Goal: Navigation & Orientation: Find specific page/section

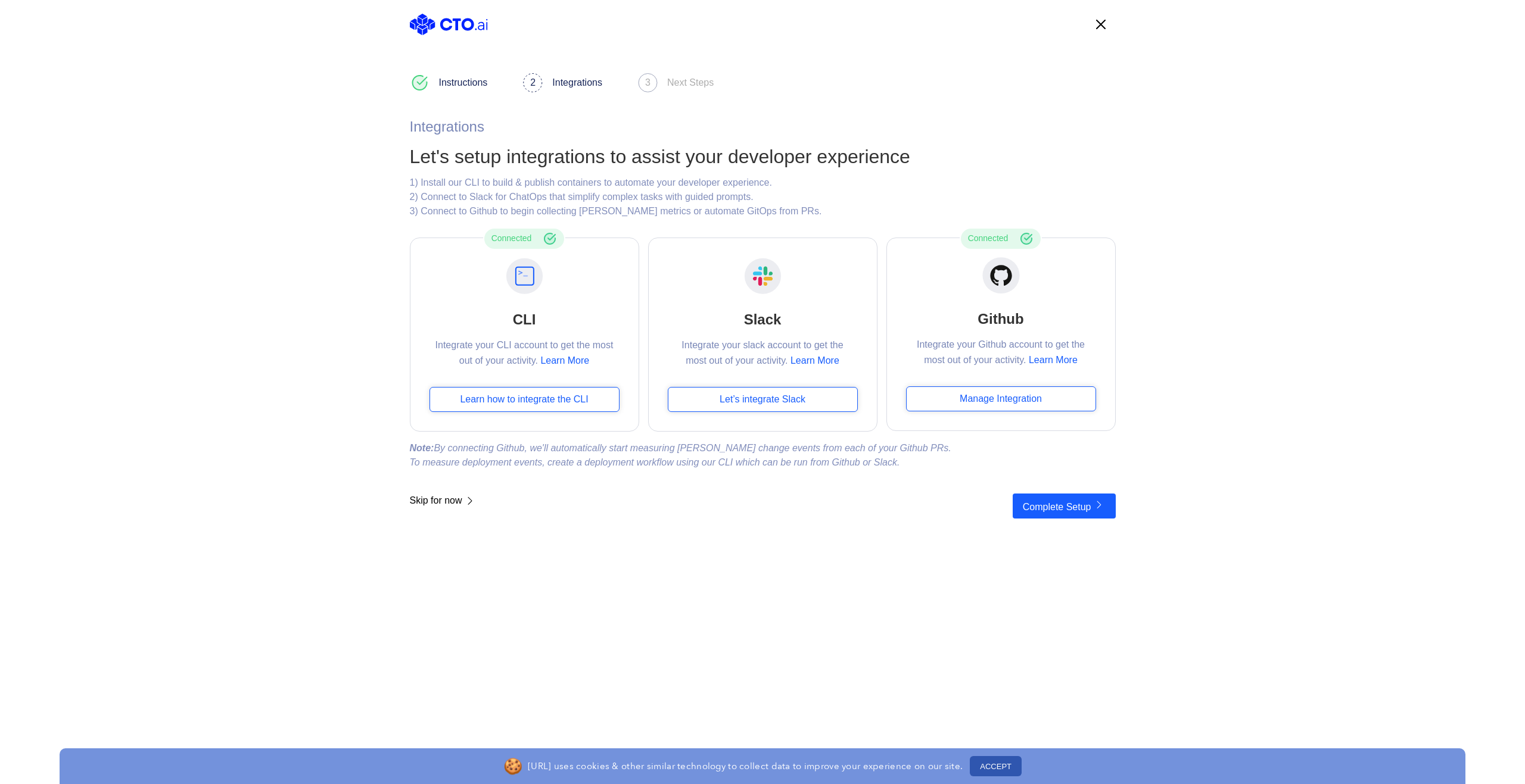
click at [433, 502] on span "Skip for now" at bounding box center [444, 506] width 67 height 25
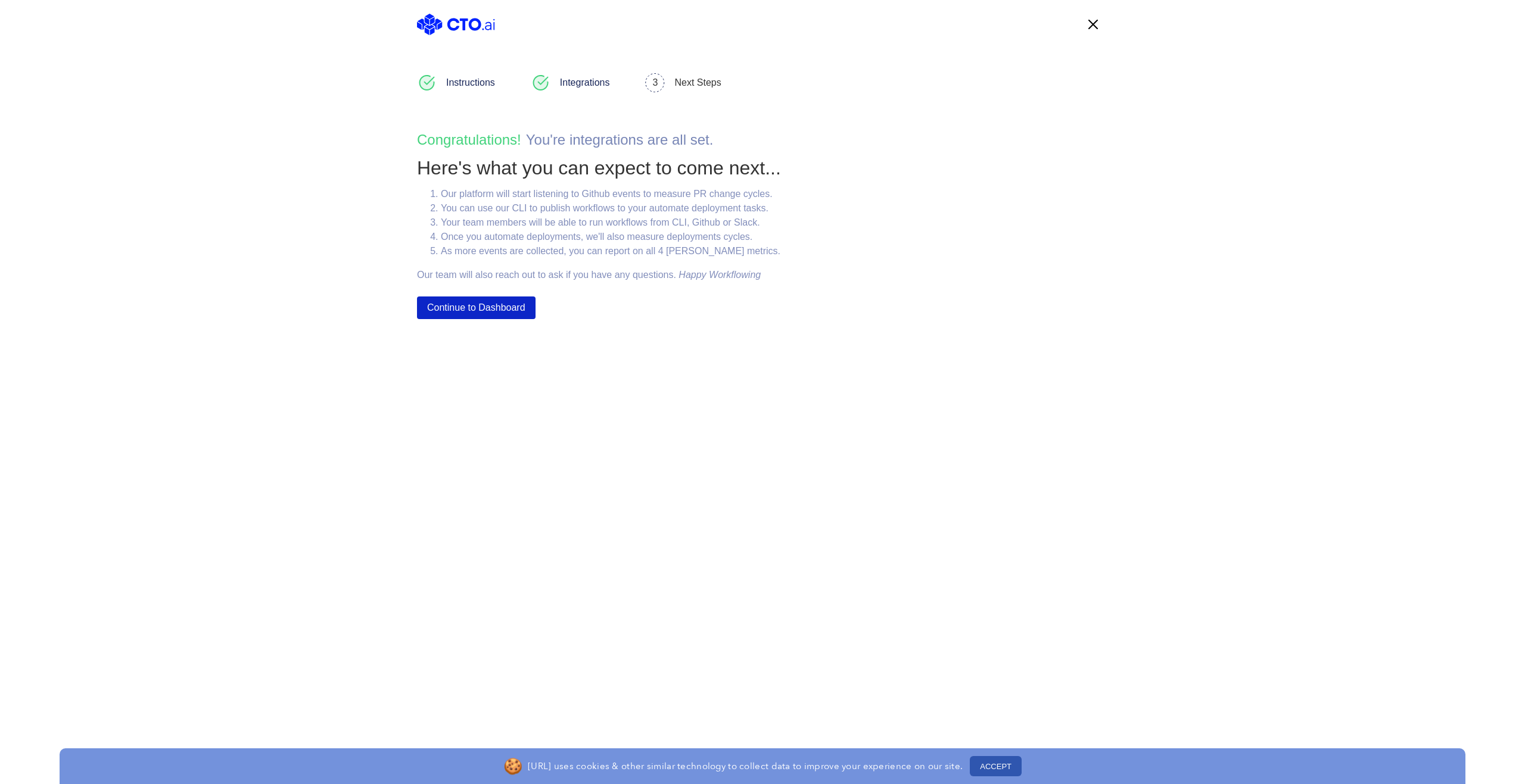
click at [478, 308] on button "Continue to Dashboard" at bounding box center [476, 308] width 119 height 23
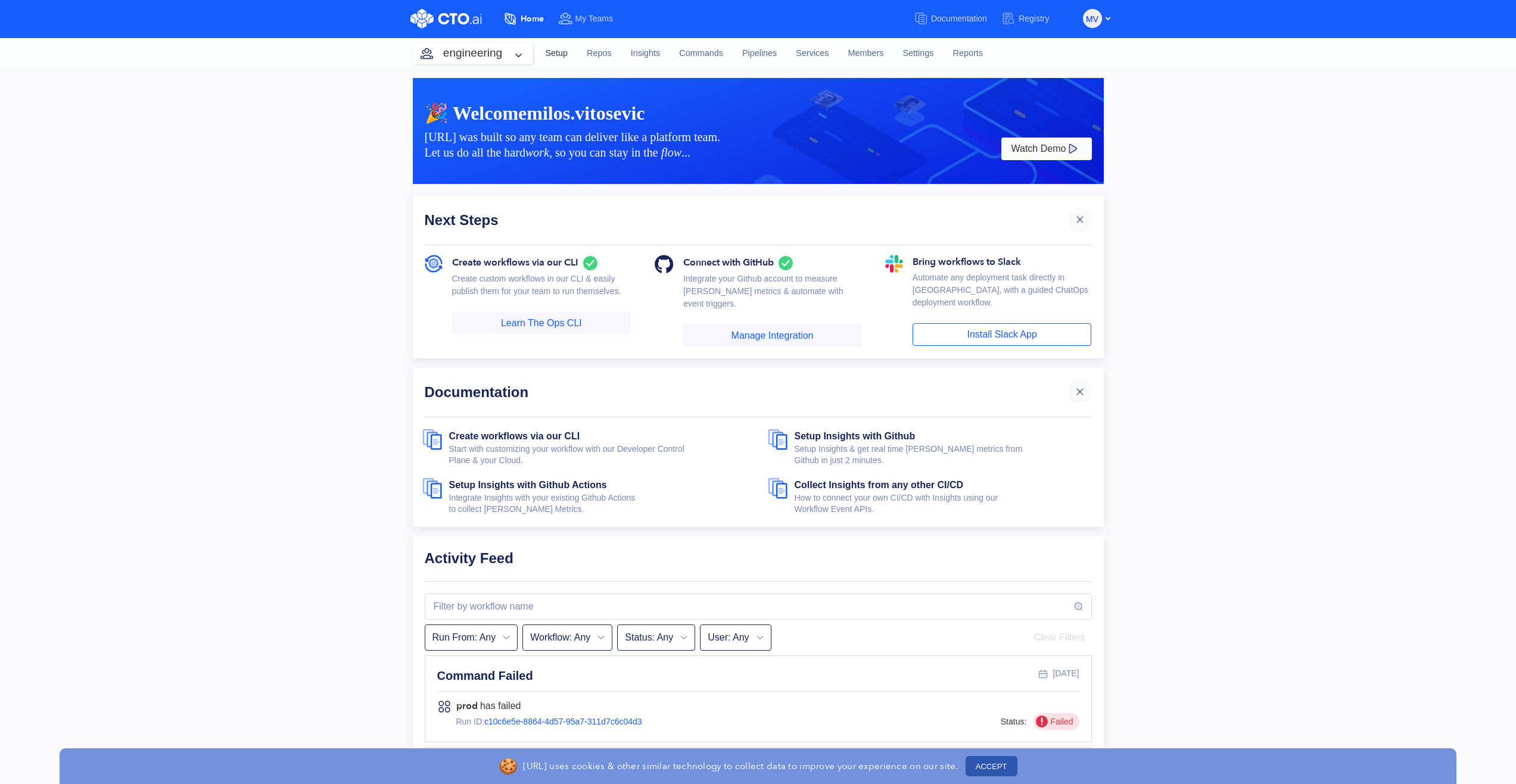
click at [562, 50] on link "Setup" at bounding box center [558, 54] width 42 height 33
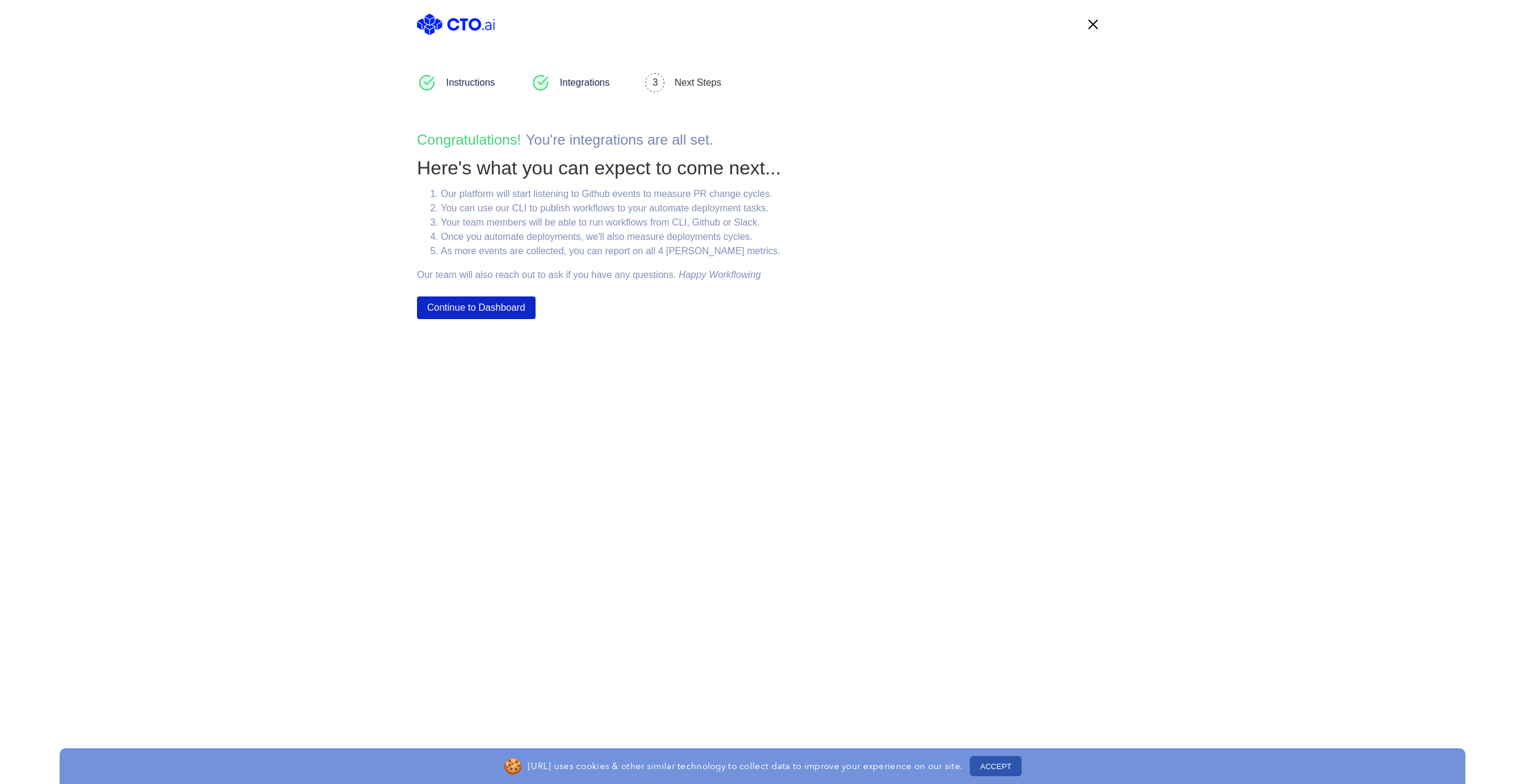
click at [490, 304] on button "Continue to Dashboard" at bounding box center [476, 308] width 119 height 23
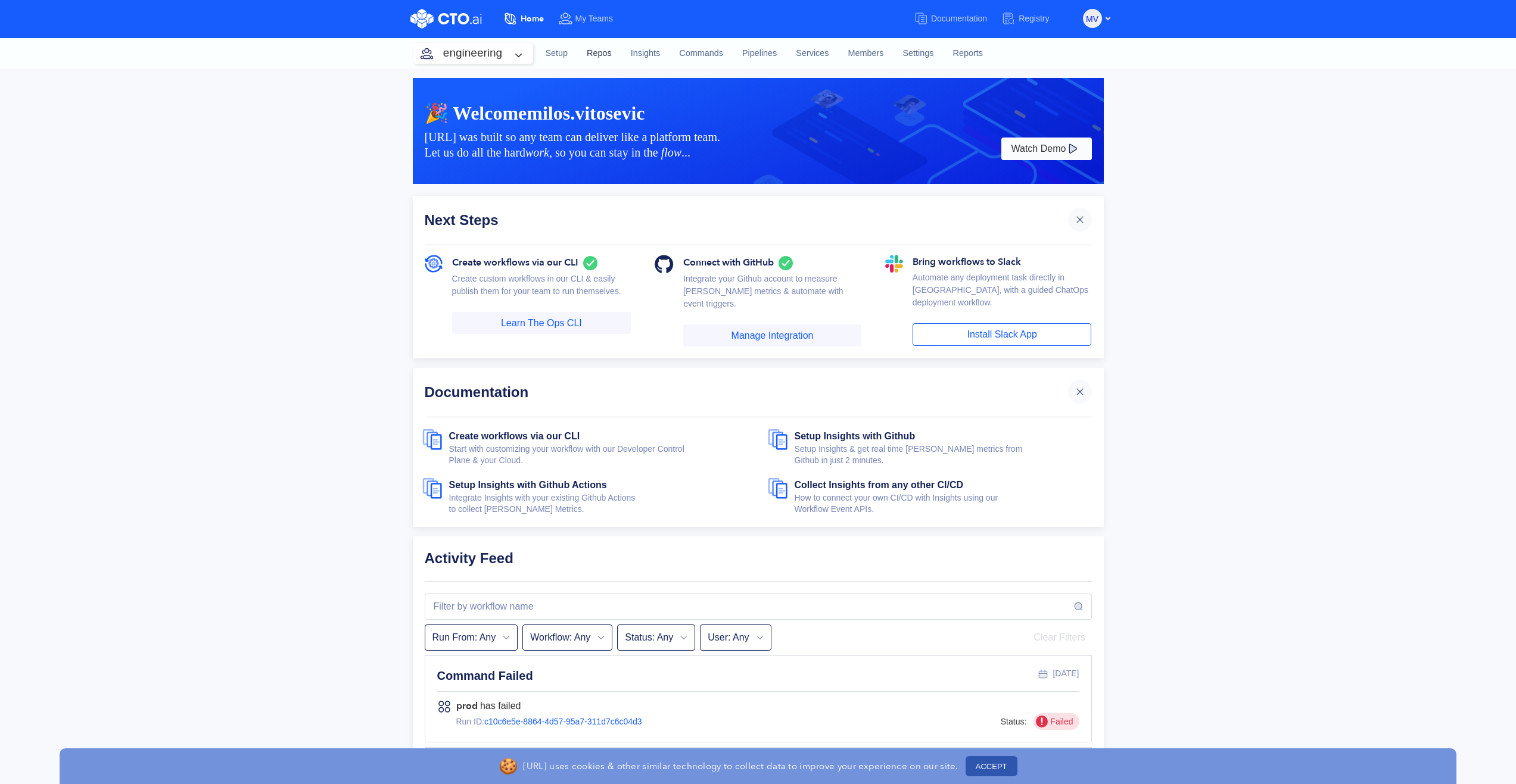
click at [605, 53] on link "Repos" at bounding box center [600, 54] width 44 height 33
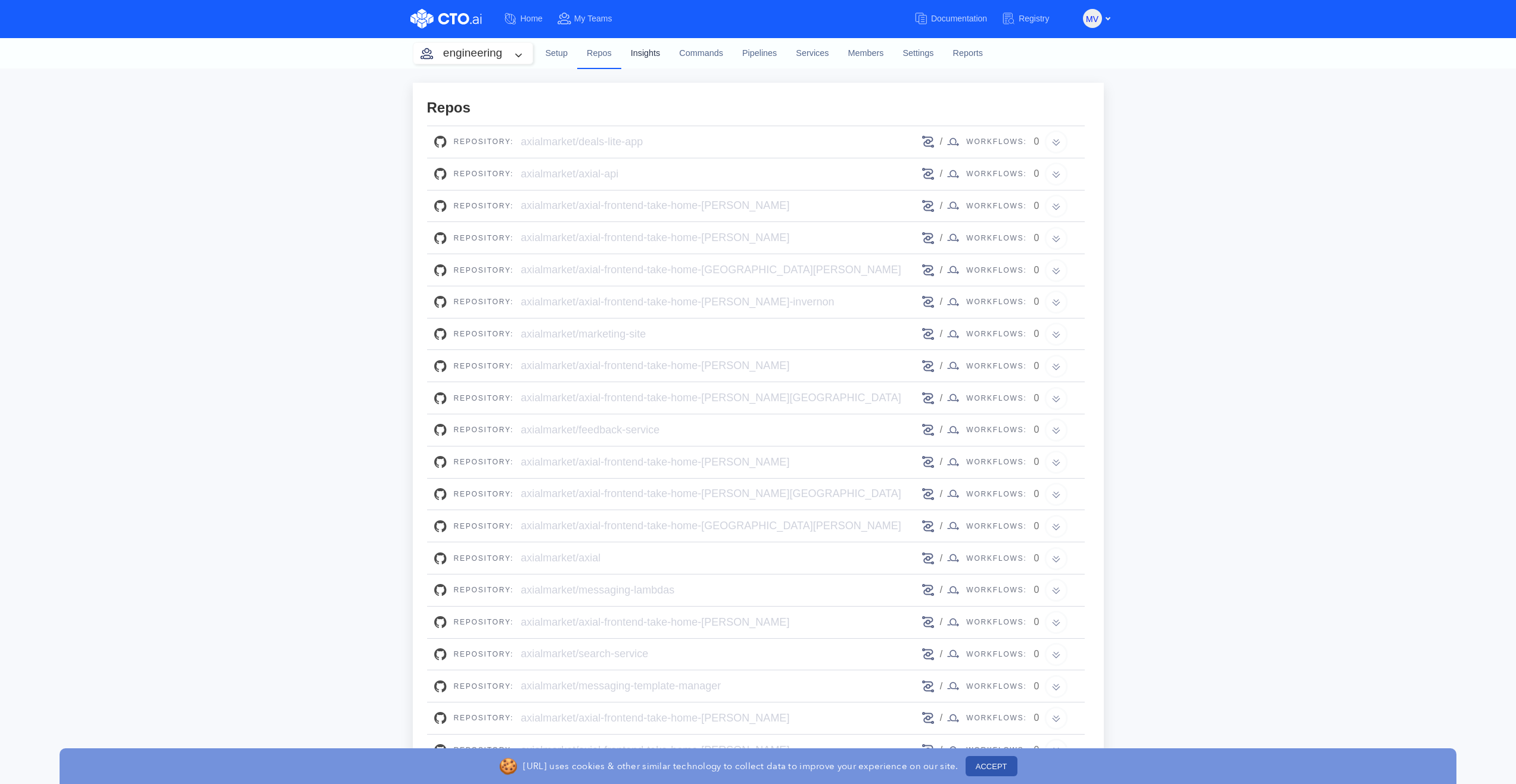
click at [650, 53] on link "Insights" at bounding box center [646, 54] width 49 height 33
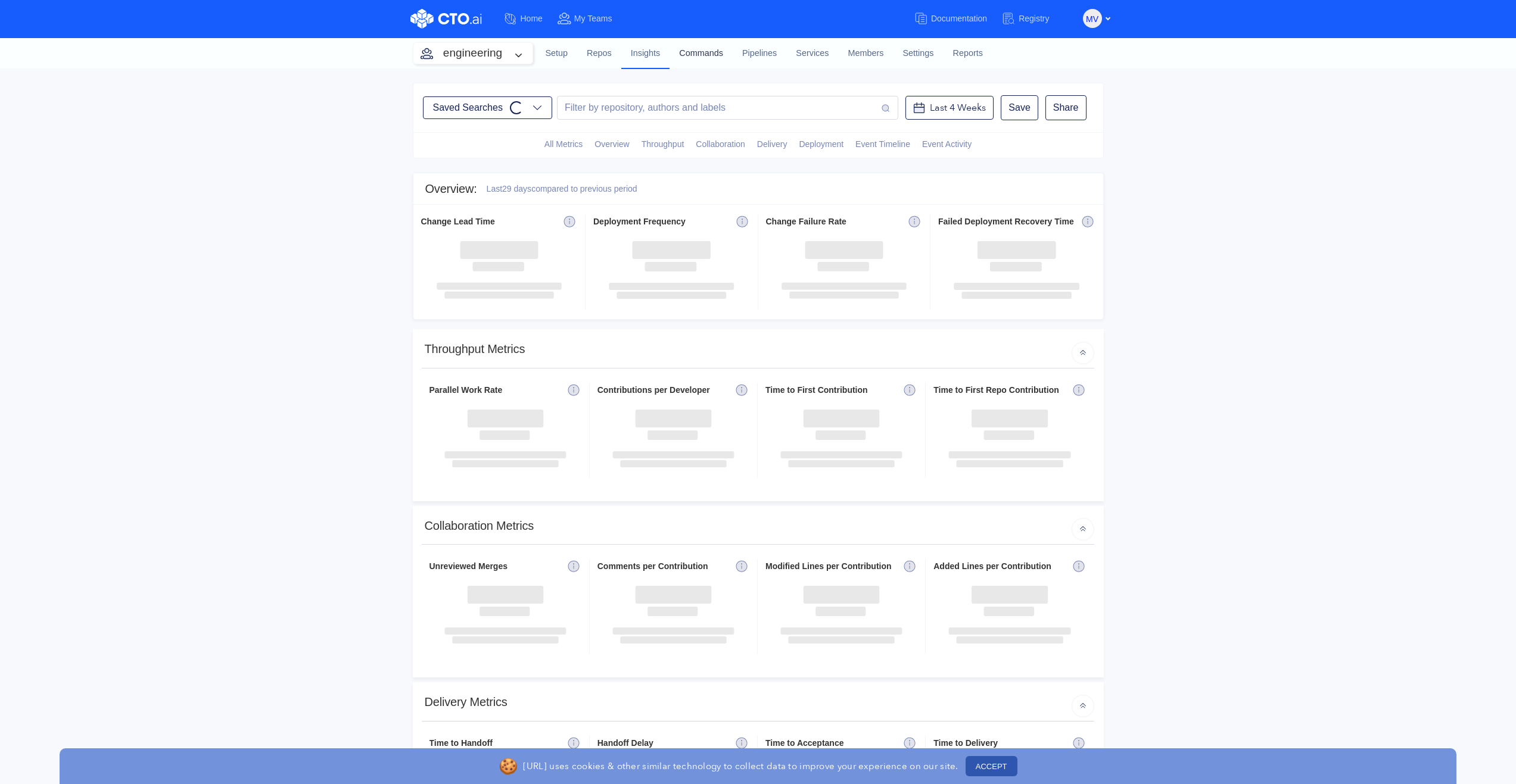
click at [704, 53] on link "Commands" at bounding box center [701, 54] width 63 height 33
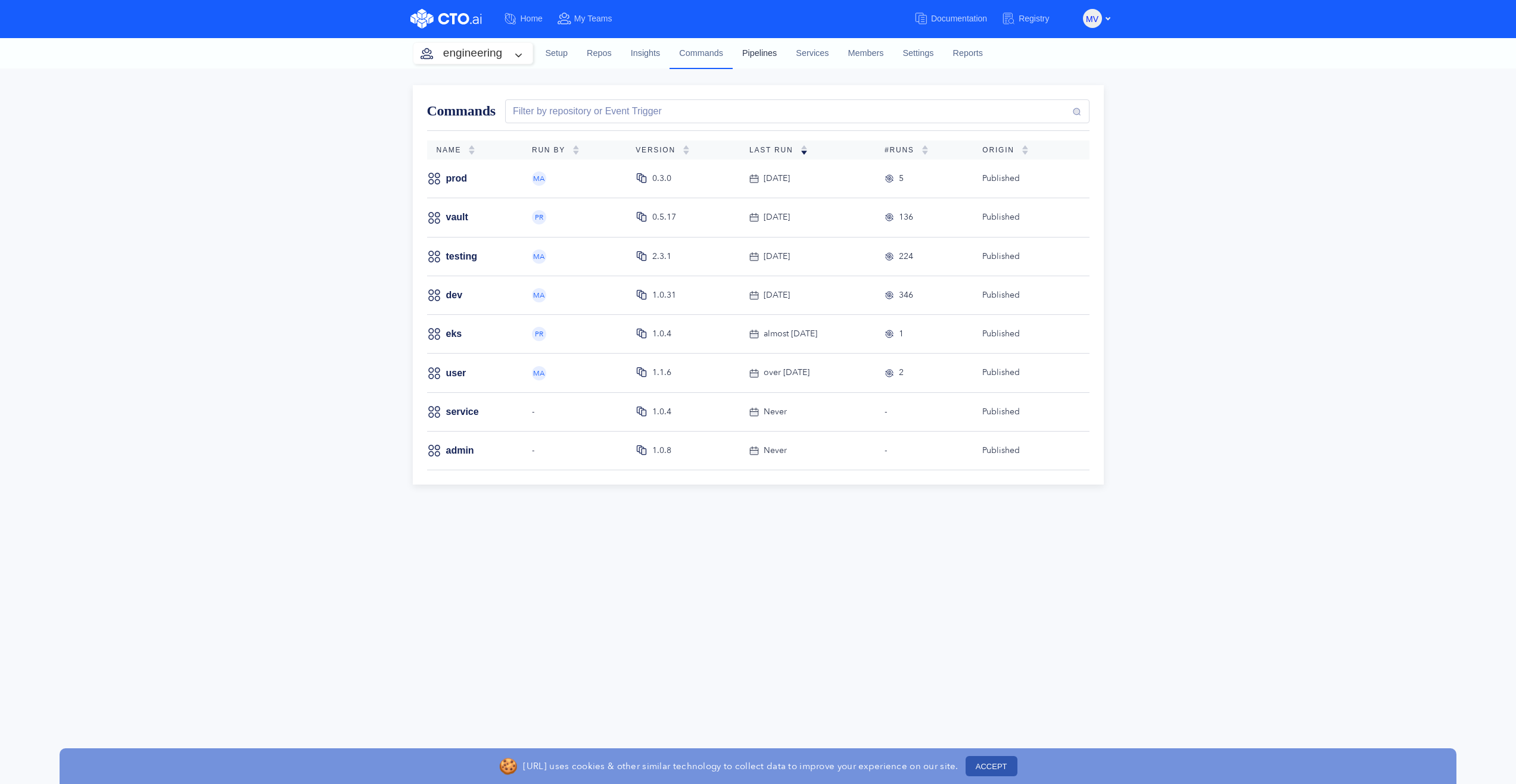
click at [751, 50] on link "Pipelines" at bounding box center [759, 54] width 54 height 33
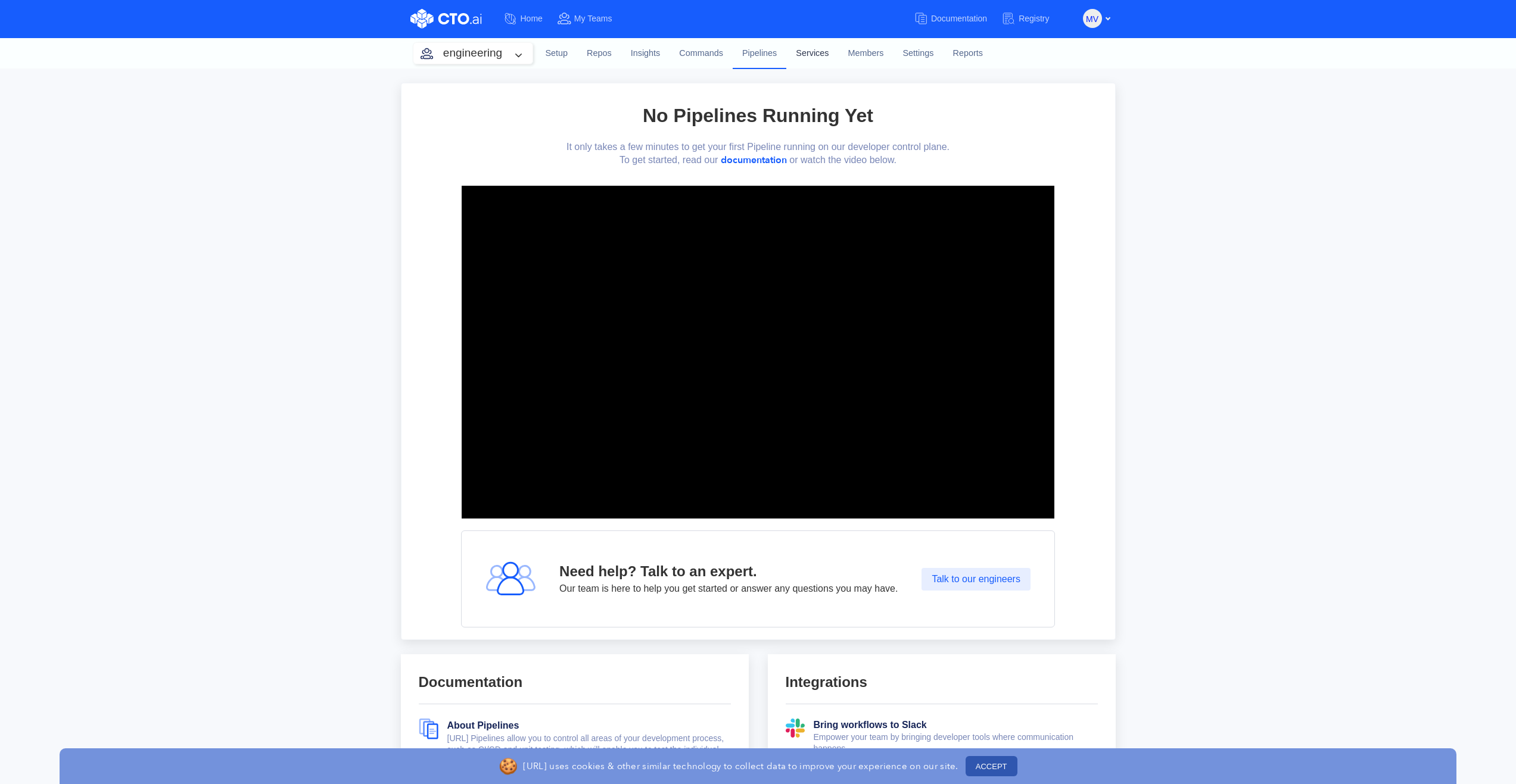
click at [824, 51] on link "Services" at bounding box center [812, 54] width 52 height 33
click at [867, 54] on link "Members" at bounding box center [866, 54] width 55 height 33
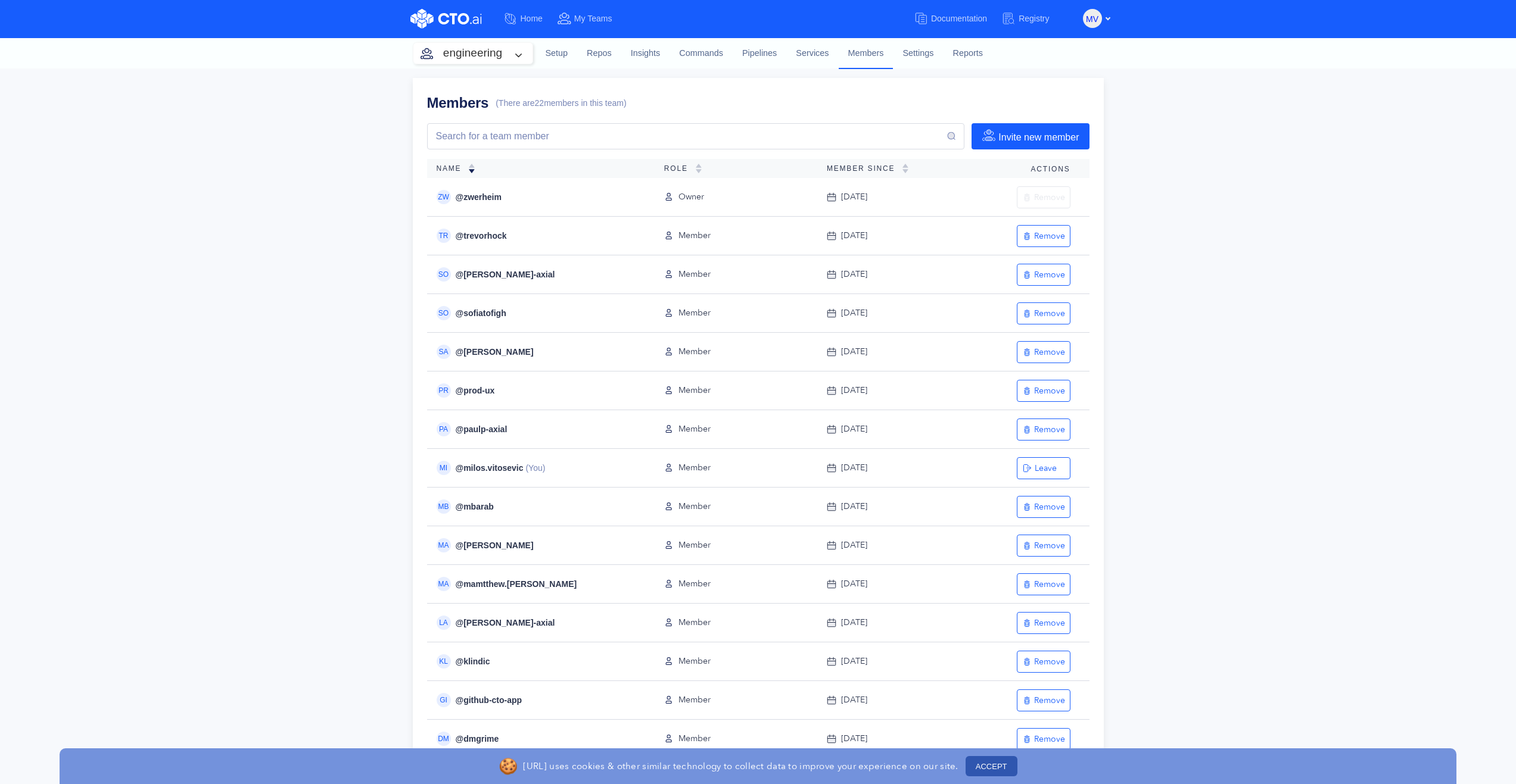
click at [452, 166] on span "Name" at bounding box center [453, 168] width 33 height 9
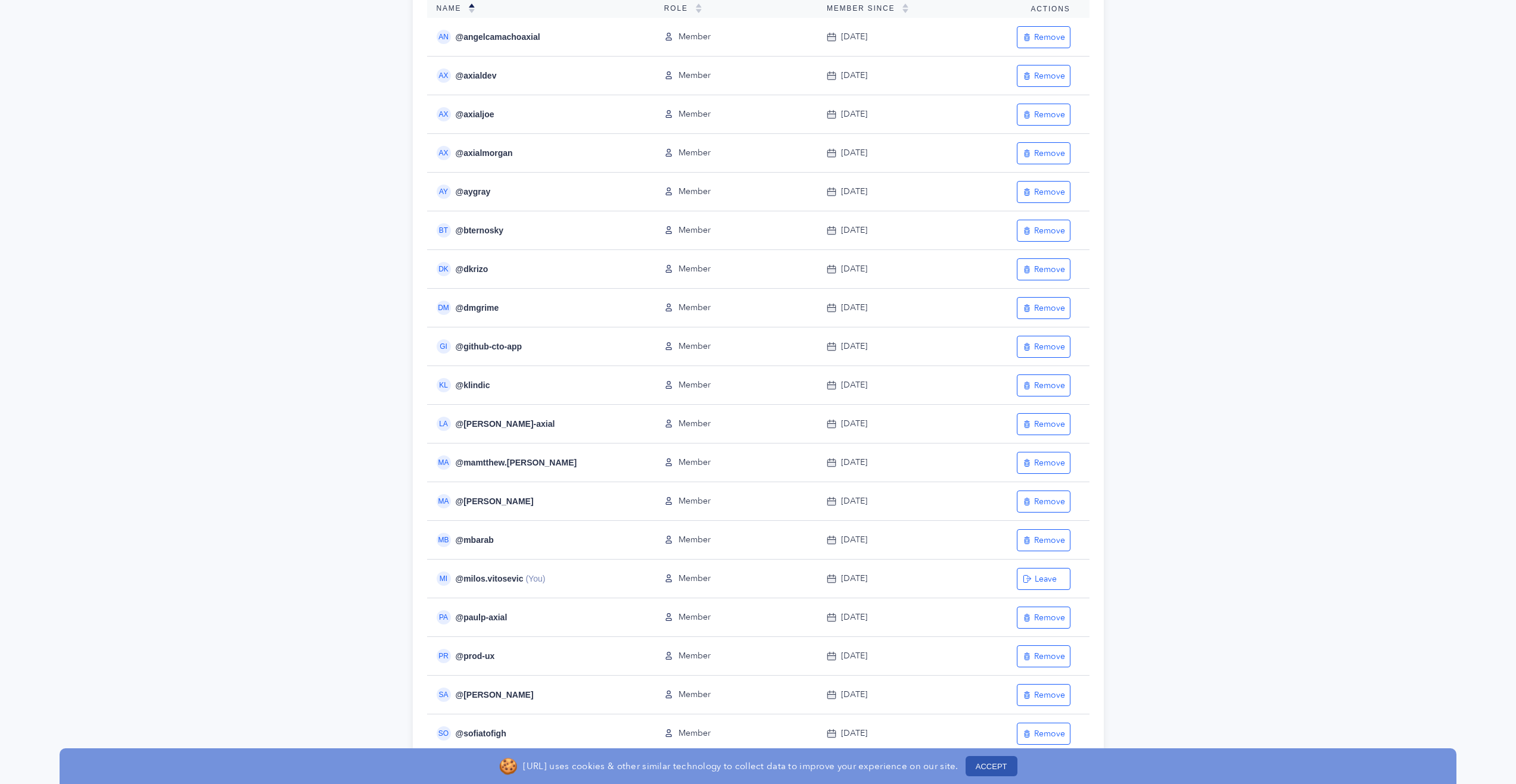
scroll to position [179, 0]
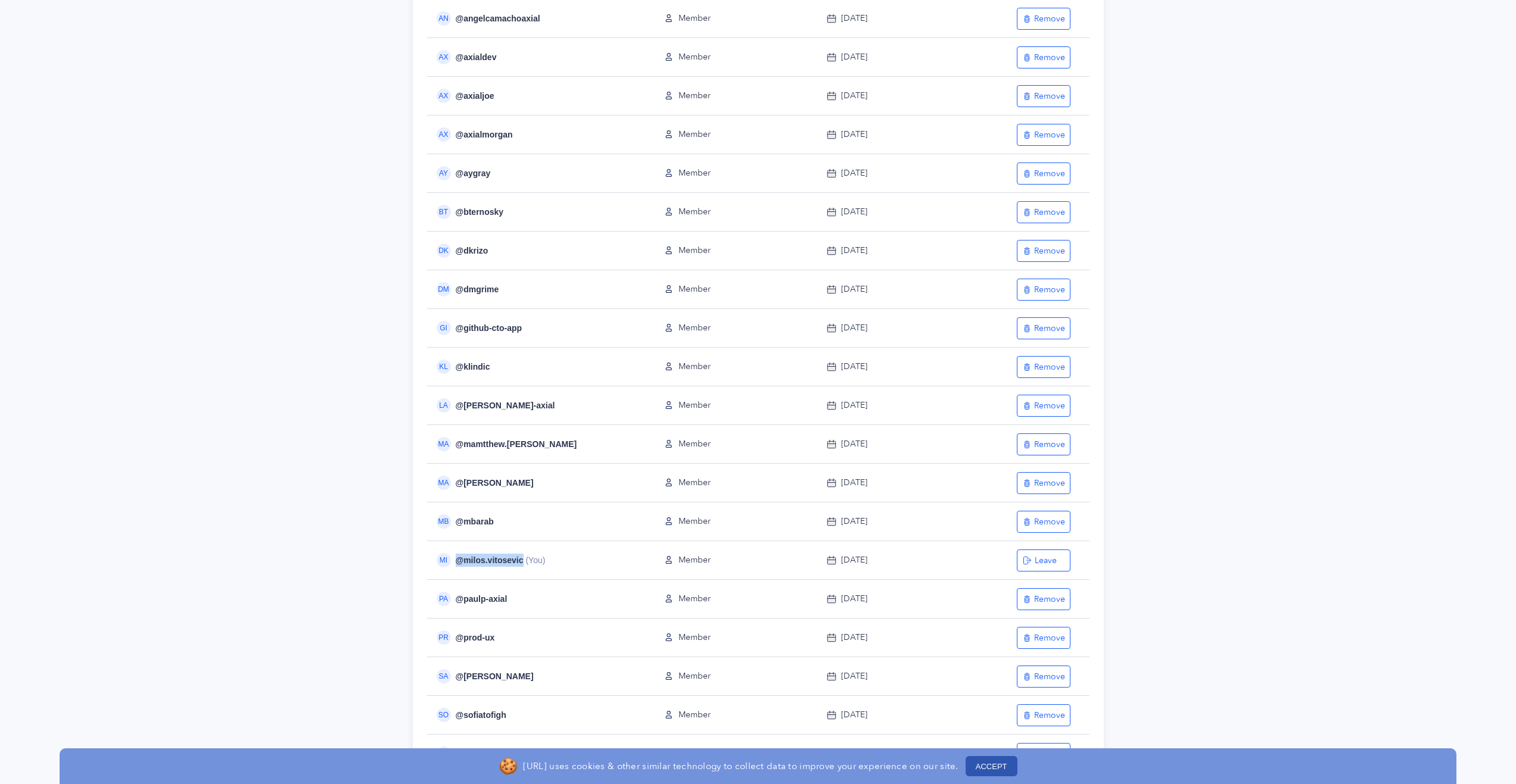
drag, startPoint x: 457, startPoint y: 560, endPoint x: 521, endPoint y: 563, distance: 64.1
click at [521, 563] on div "MI @ milos.[PERSON_NAME] (You)" at bounding box center [537, 560] width 218 height 14
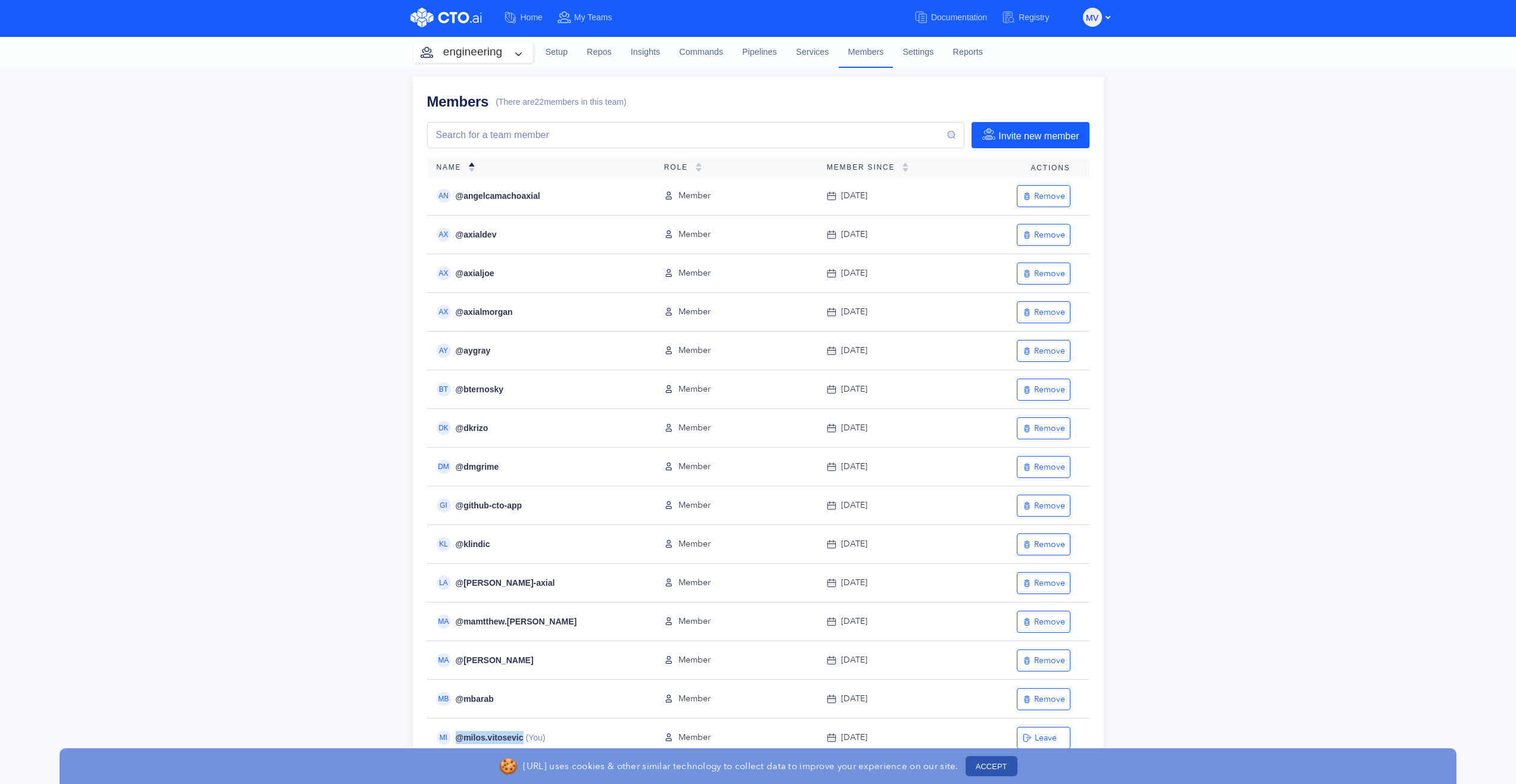
scroll to position [0, 0]
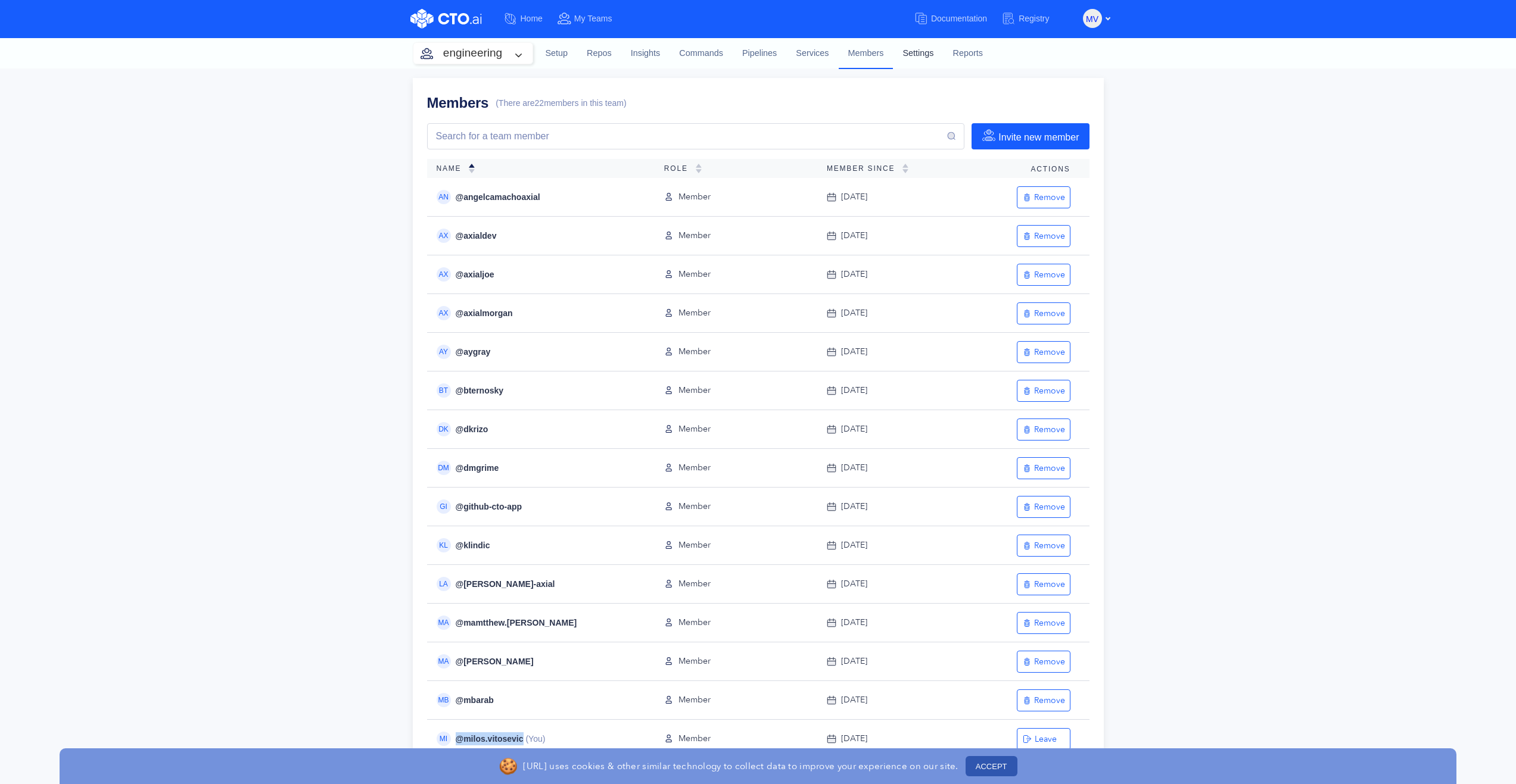
click at [924, 53] on link "Settings" at bounding box center [918, 54] width 50 height 33
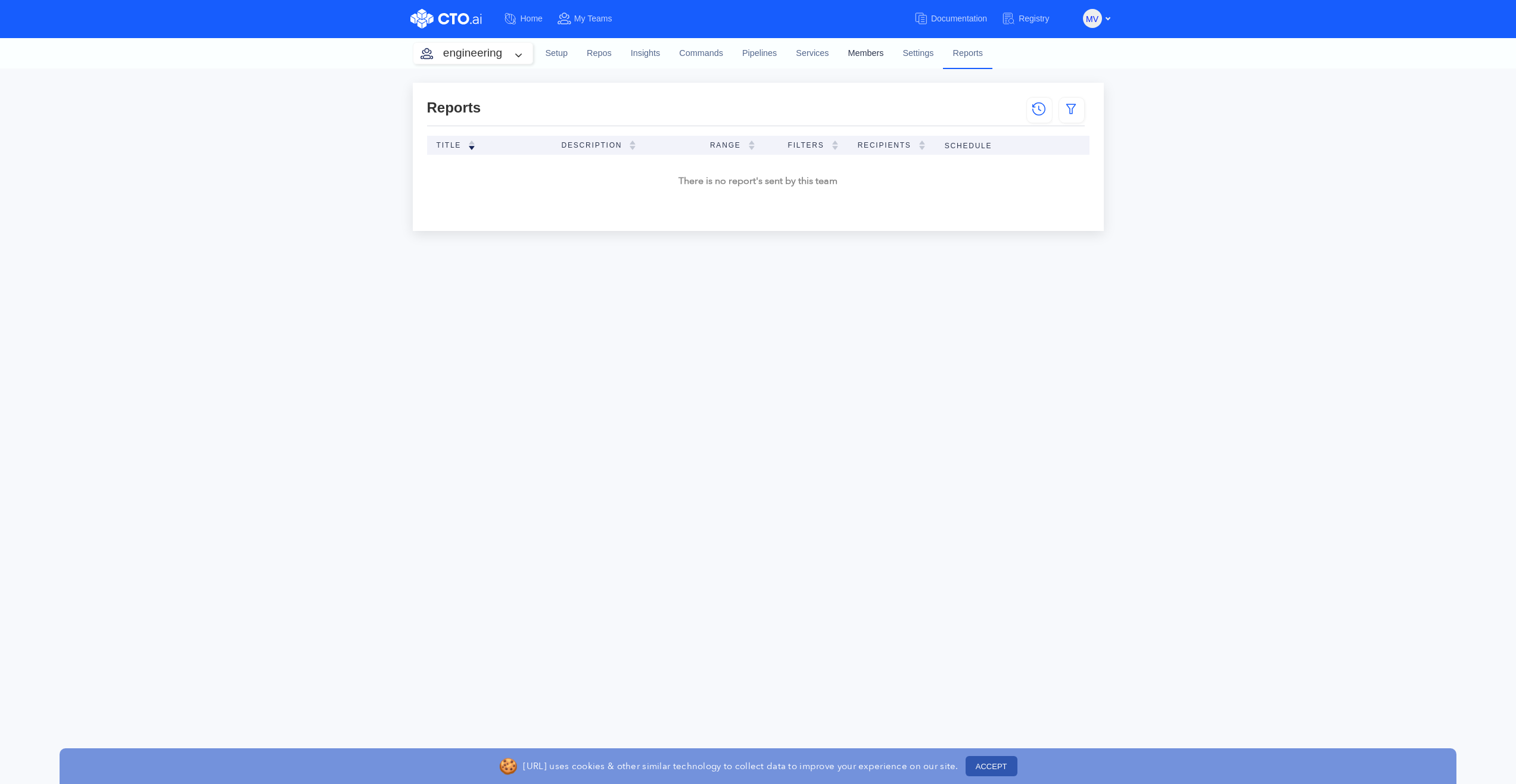
click at [866, 52] on link "Members" at bounding box center [866, 54] width 55 height 33
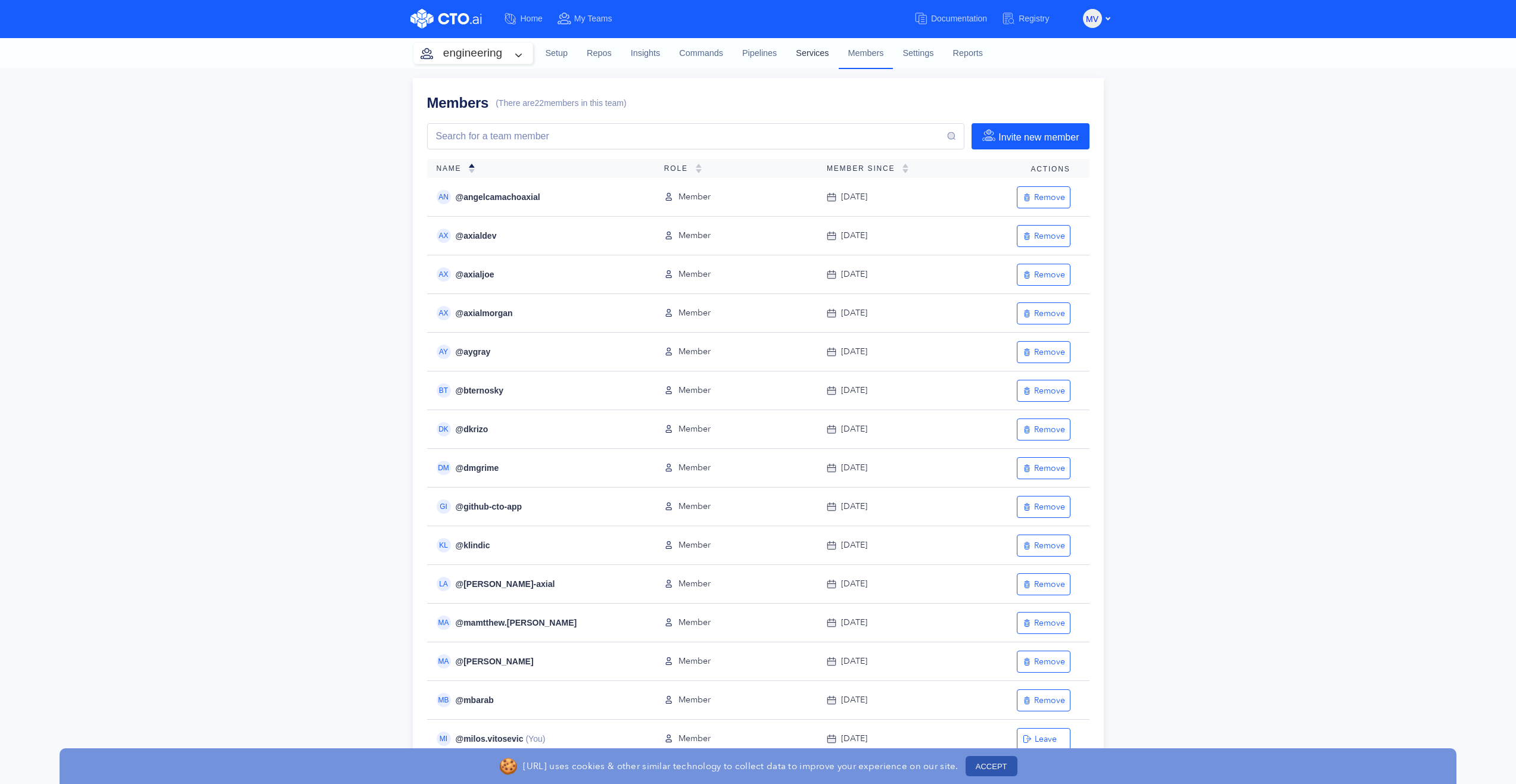
click at [810, 52] on link "Services" at bounding box center [812, 54] width 52 height 33
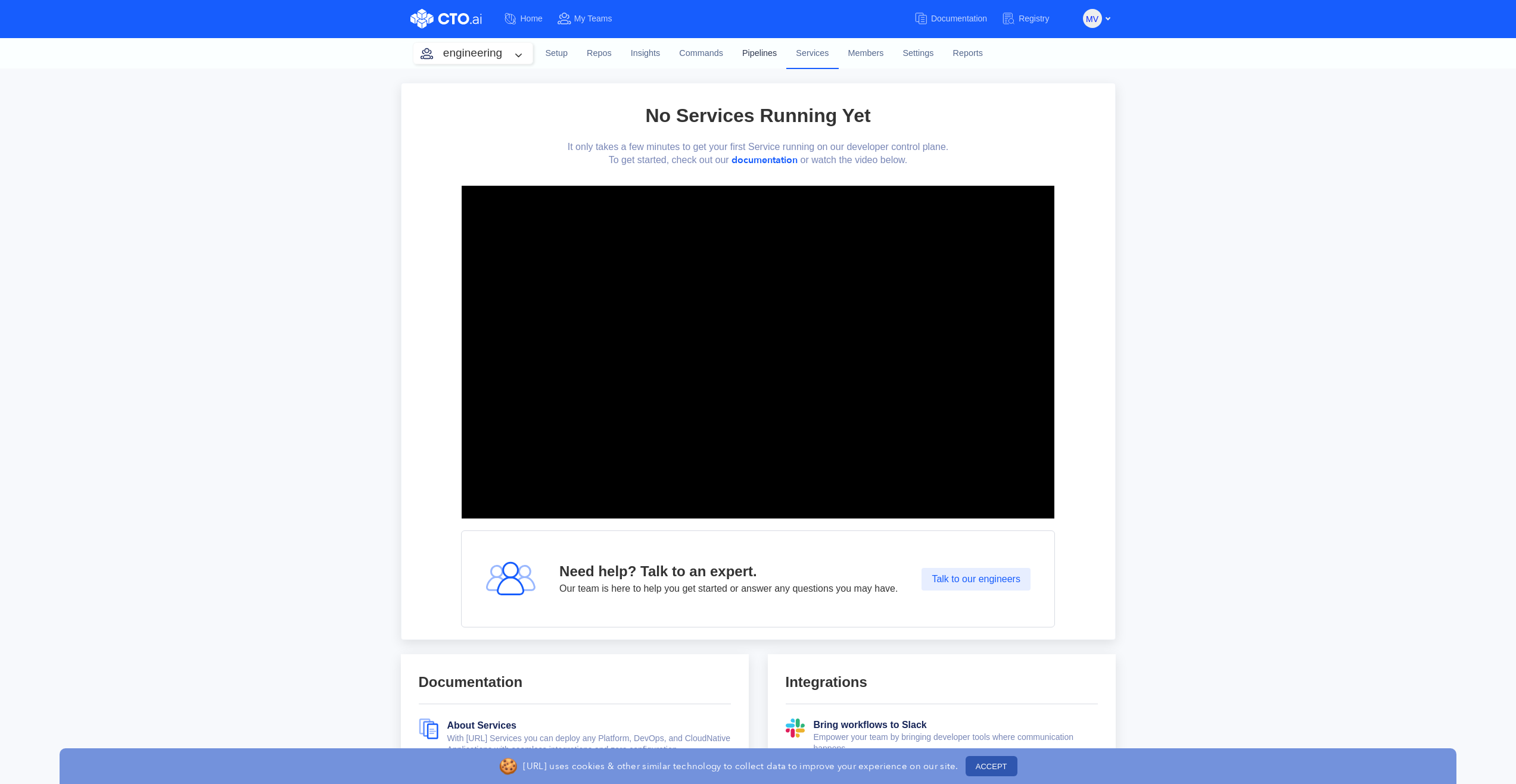
click at [757, 54] on link "Pipelines" at bounding box center [759, 54] width 54 height 33
click at [601, 54] on link "Repos" at bounding box center [600, 54] width 44 height 33
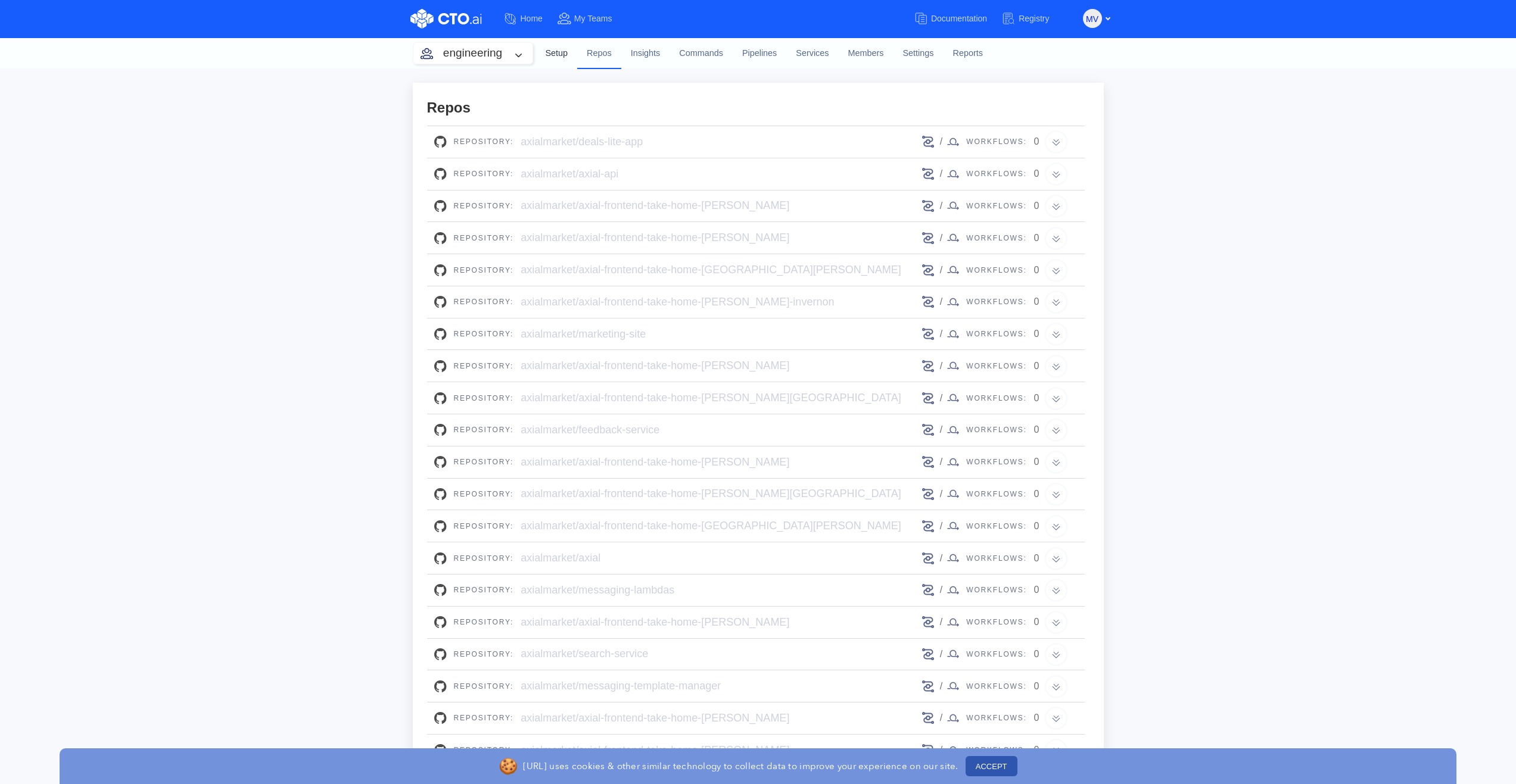
click at [555, 50] on link "Setup" at bounding box center [558, 54] width 42 height 33
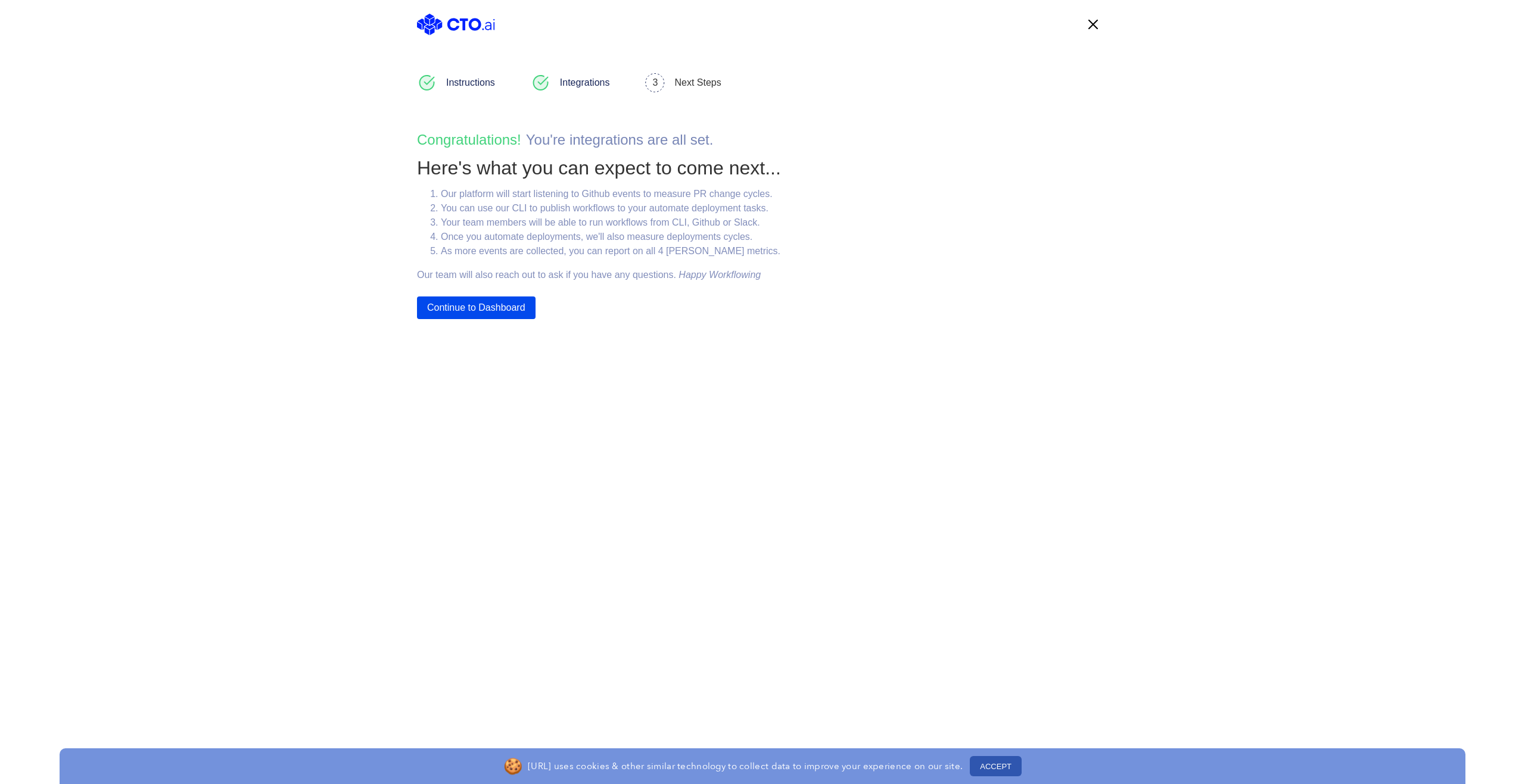
drag, startPoint x: 506, startPoint y: 309, endPoint x: 580, endPoint y: 280, distance: 79.5
click at [580, 280] on div "Instructions Integrations 3 Next Steps Congratulations! You ' re integrations a…" at bounding box center [763, 196] width 715 height 247
click at [995, 760] on button "ACCEPT" at bounding box center [995, 766] width 52 height 20
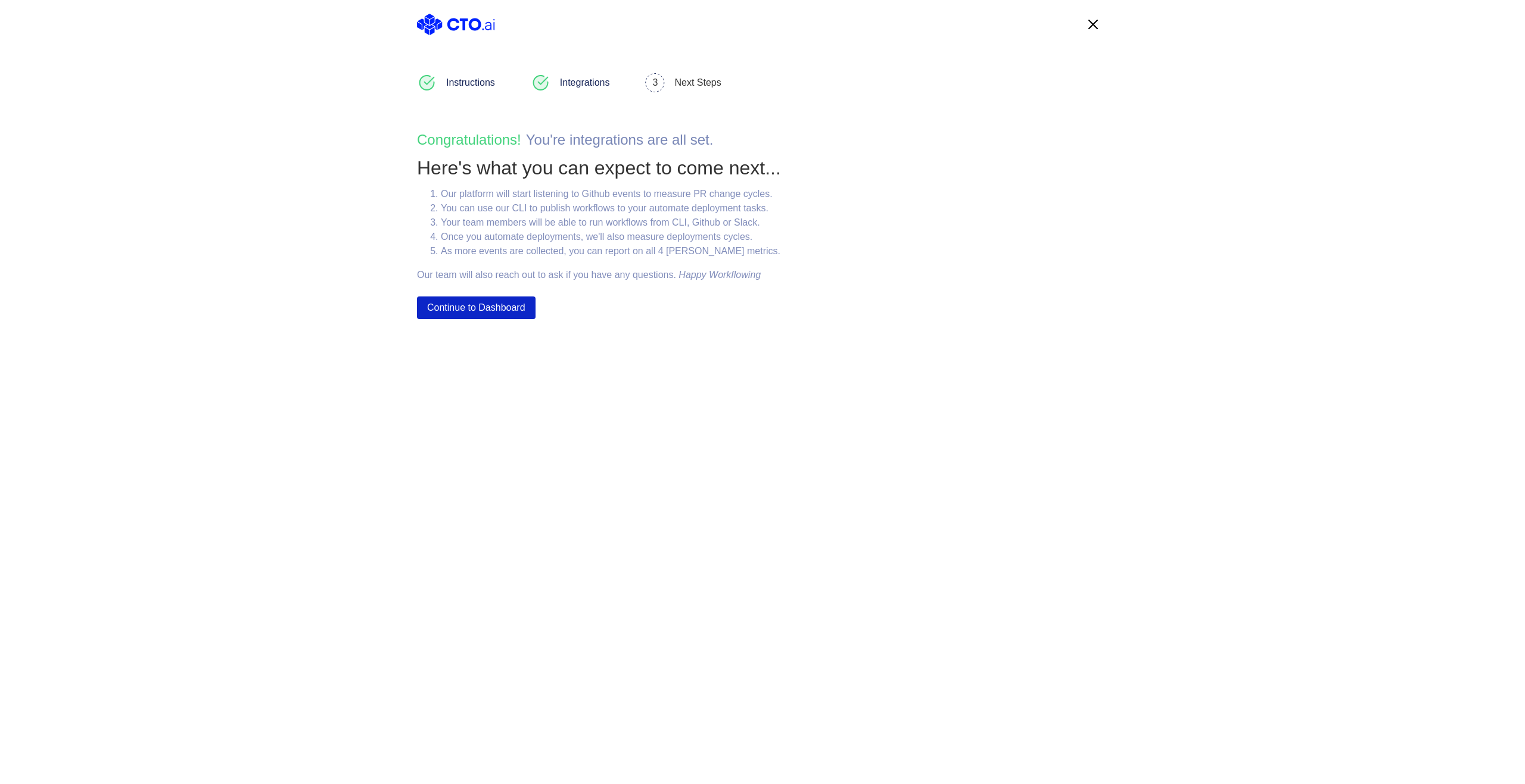
click at [478, 307] on button "Continue to Dashboard" at bounding box center [476, 308] width 119 height 23
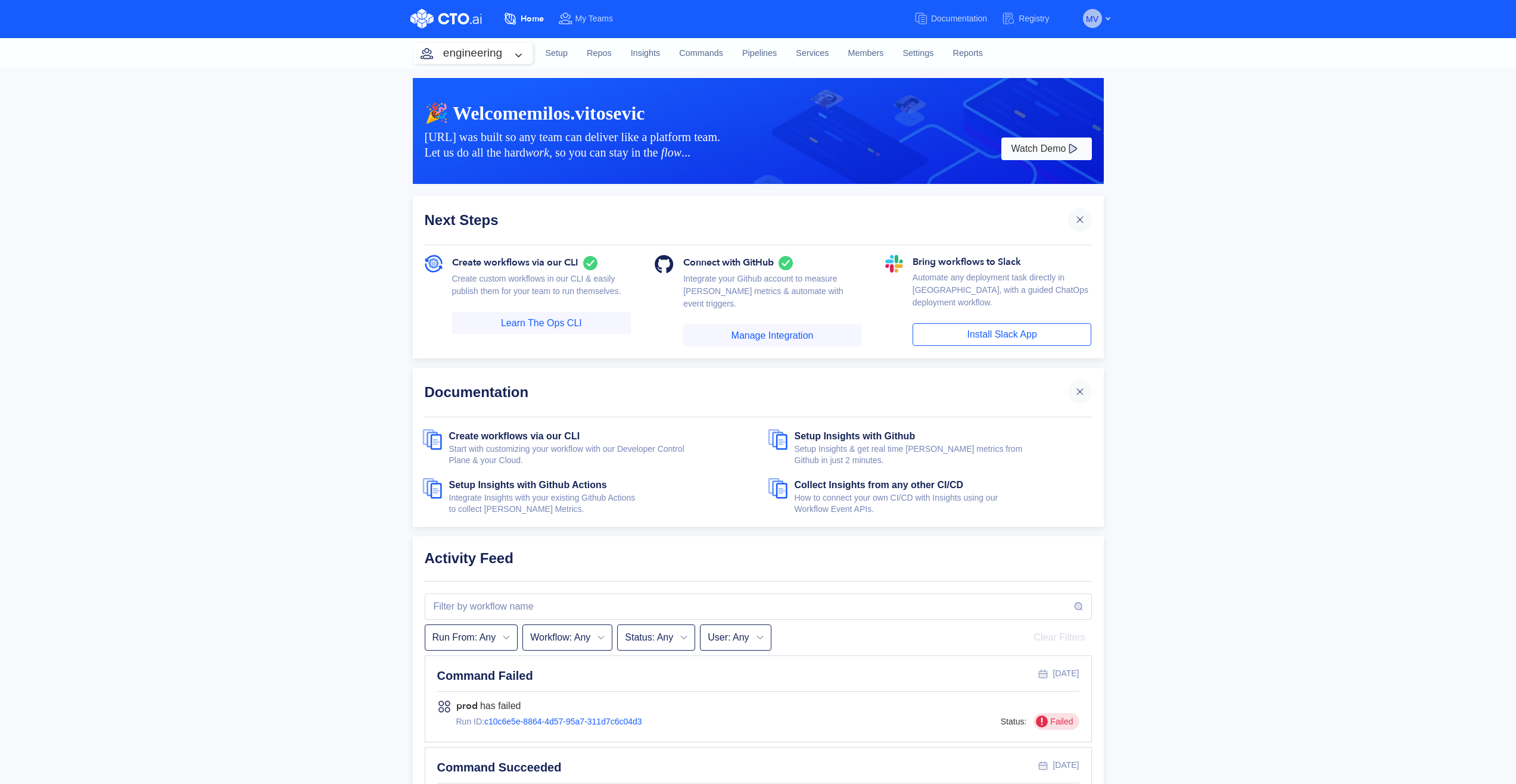
click at [1101, 13] on button "MV" at bounding box center [1092, 18] width 19 height 19
click at [1036, 48] on button "My Profile" at bounding box center [1025, 49] width 86 height 23
